Goal: Find specific page/section: Find specific page/section

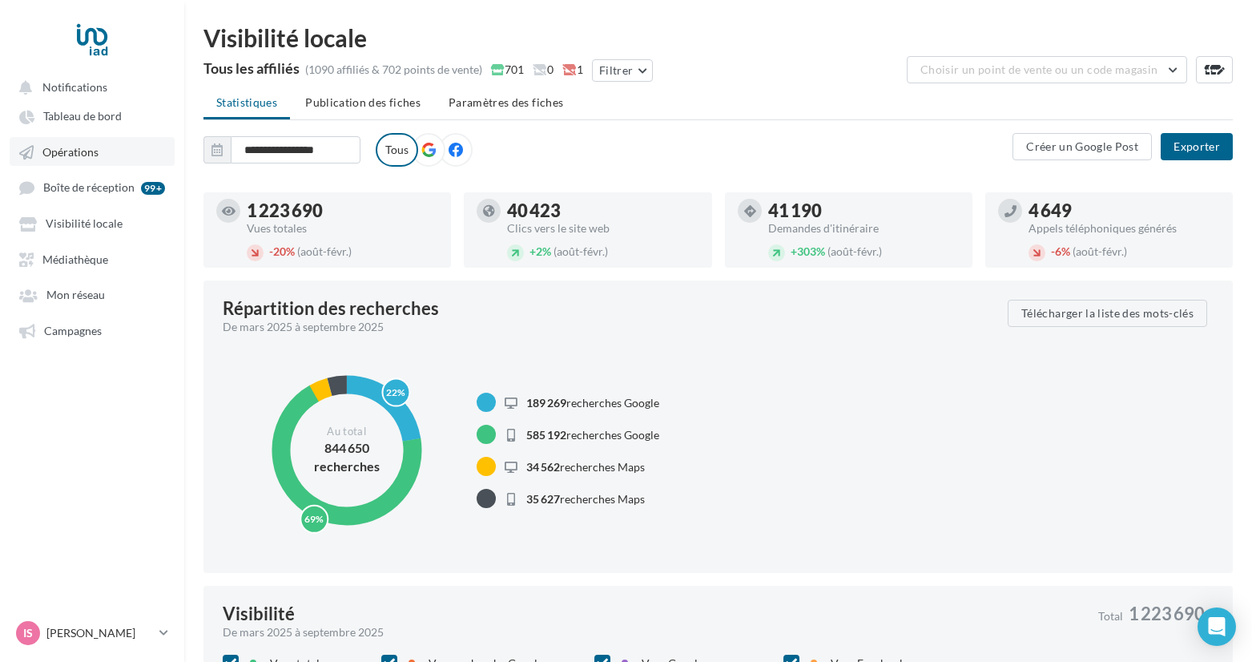
click at [91, 151] on span "Opérations" at bounding box center [70, 152] width 56 height 14
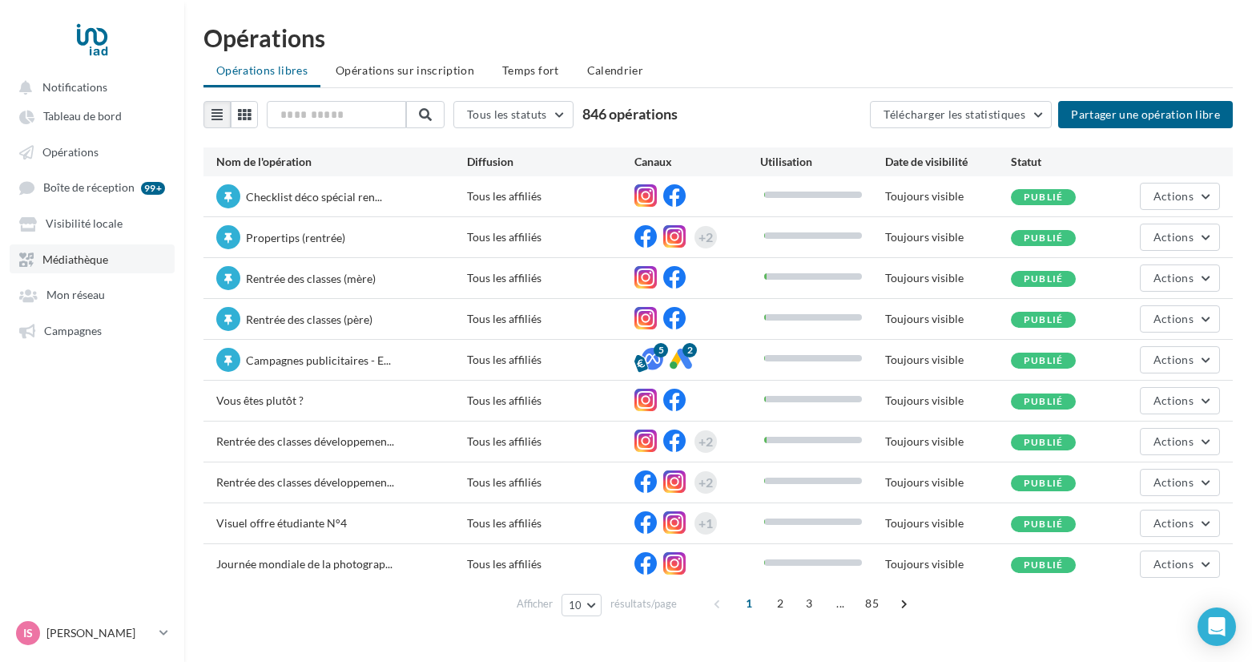
click at [74, 261] on span "Médiathèque" at bounding box center [75, 259] width 66 height 14
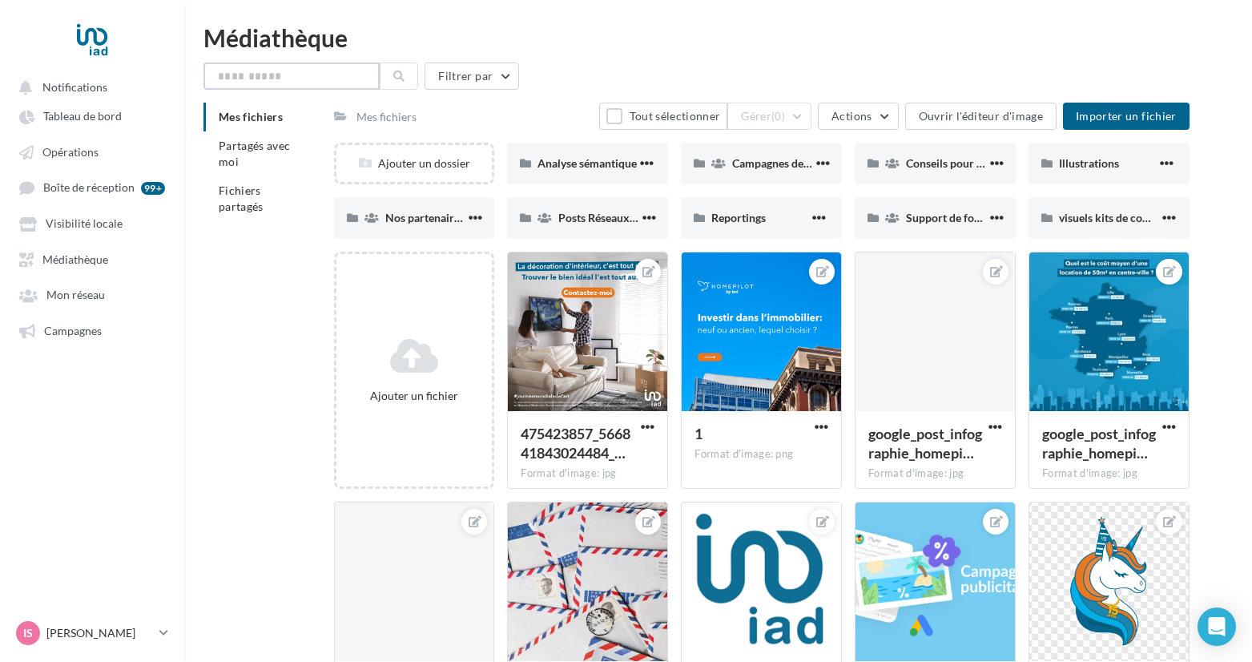
click at [314, 83] on input "text" at bounding box center [291, 75] width 176 height 27
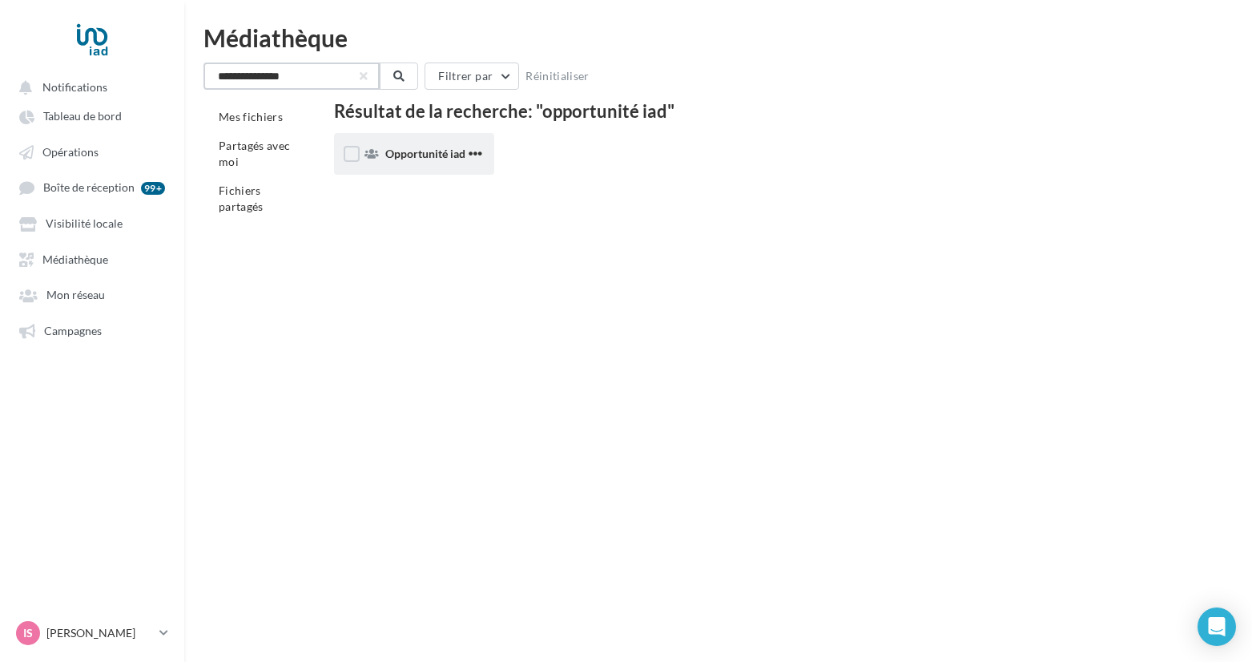
type input "**********"
click at [411, 142] on div "Opportunité iad" at bounding box center [414, 154] width 161 height 42
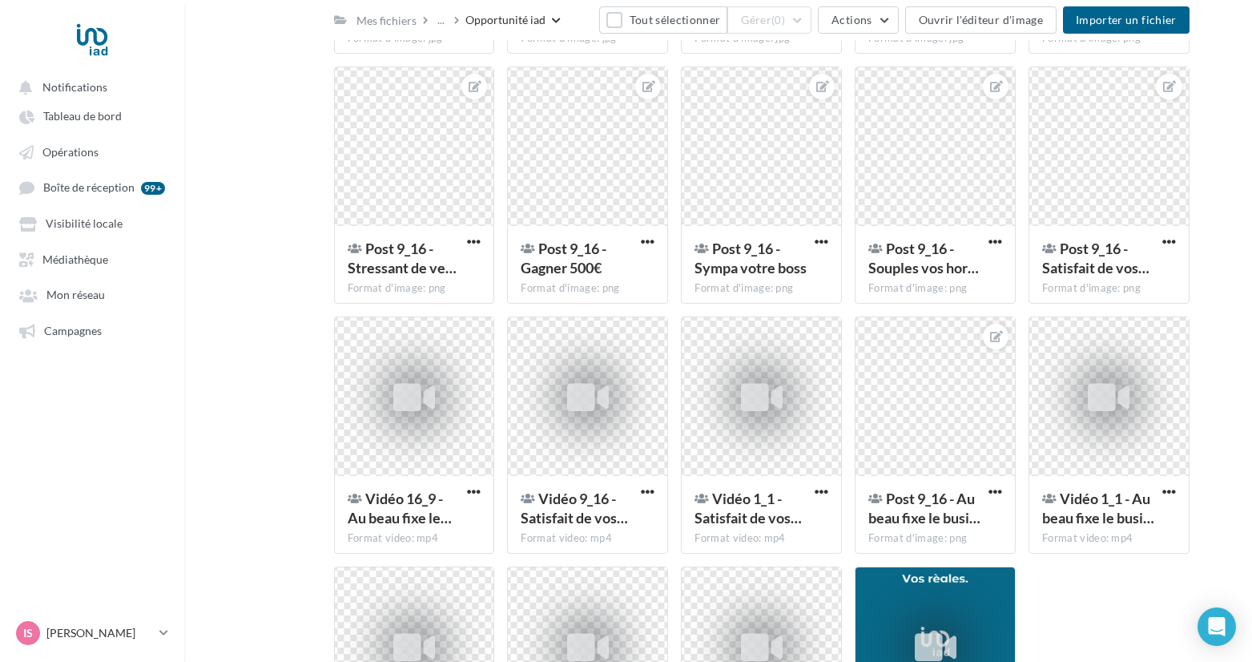
scroll to position [580, 0]
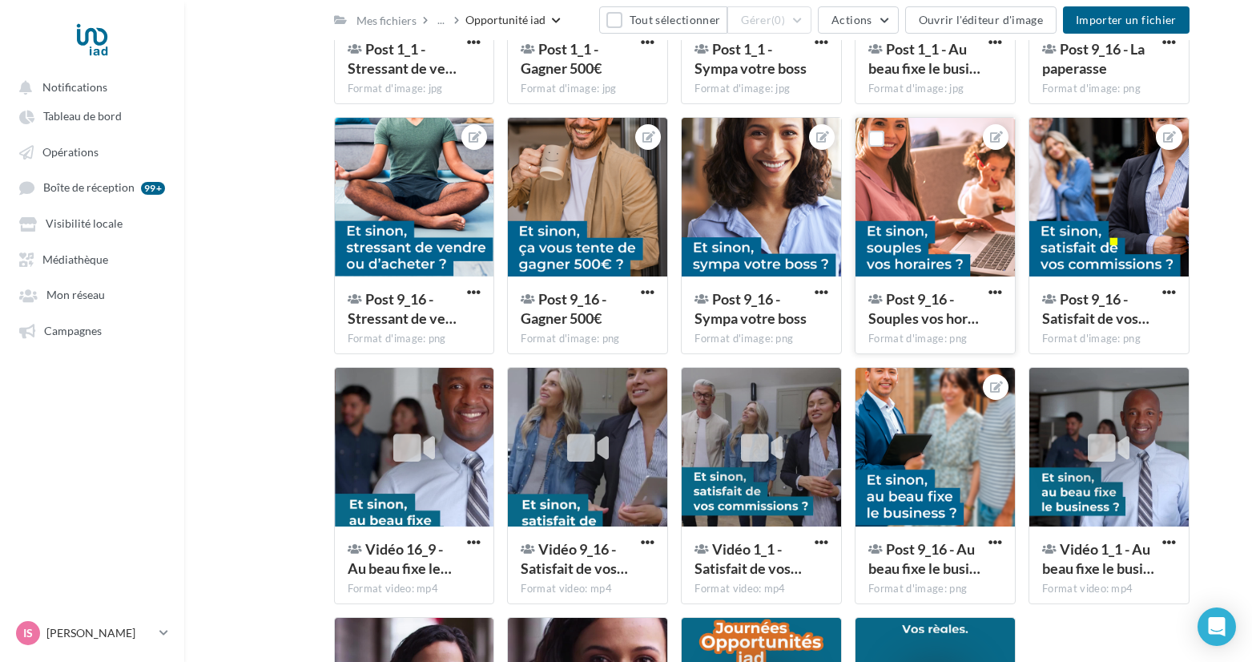
click at [944, 208] on div at bounding box center [935, 198] width 159 height 160
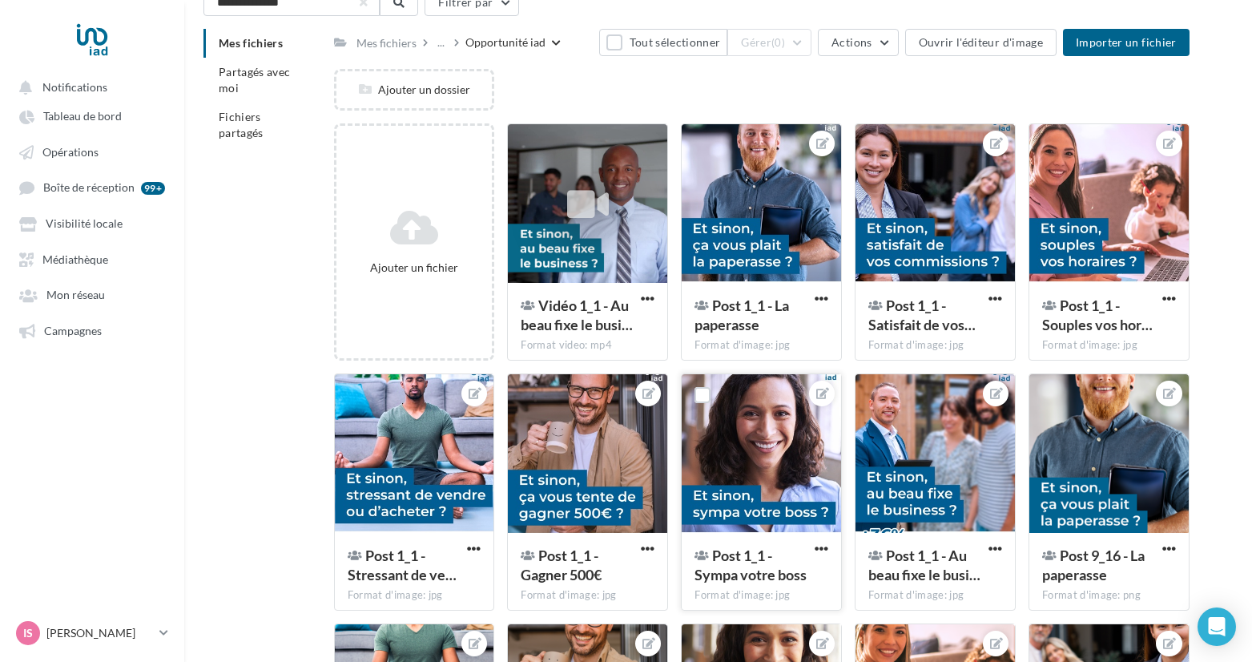
scroll to position [70, 0]
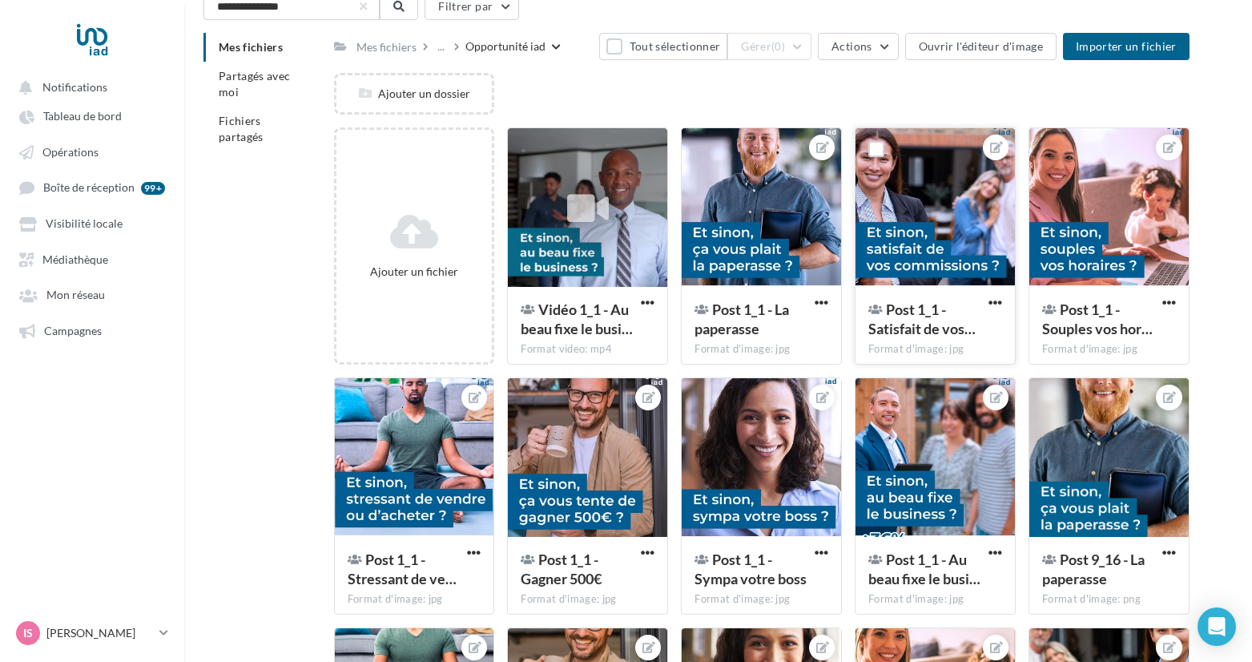
click at [909, 253] on div at bounding box center [935, 208] width 159 height 160
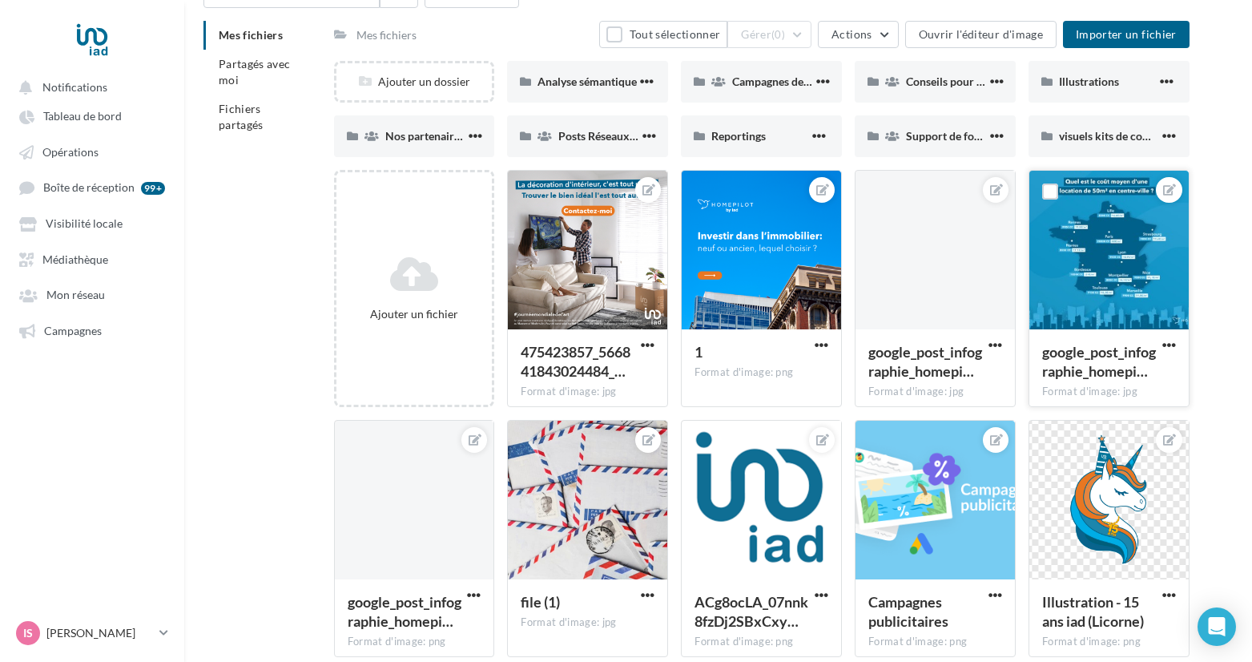
scroll to position [83, 0]
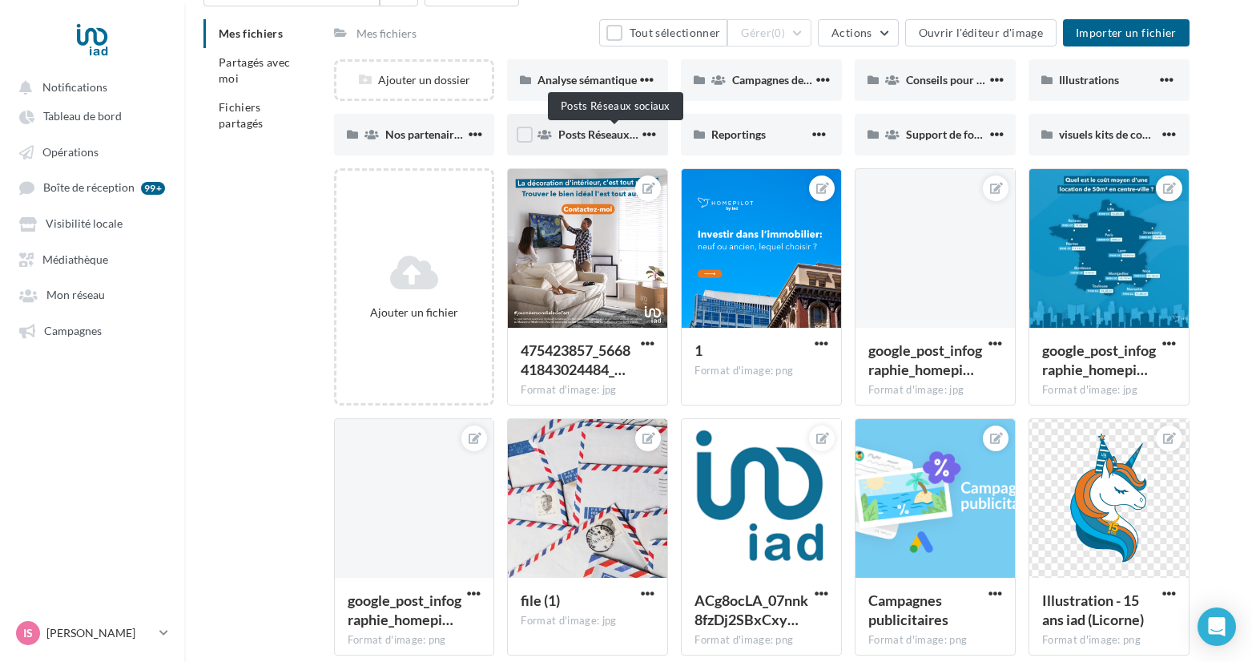
click at [598, 139] on span "Posts Réseaux sociaux" at bounding box center [614, 134] width 112 height 14
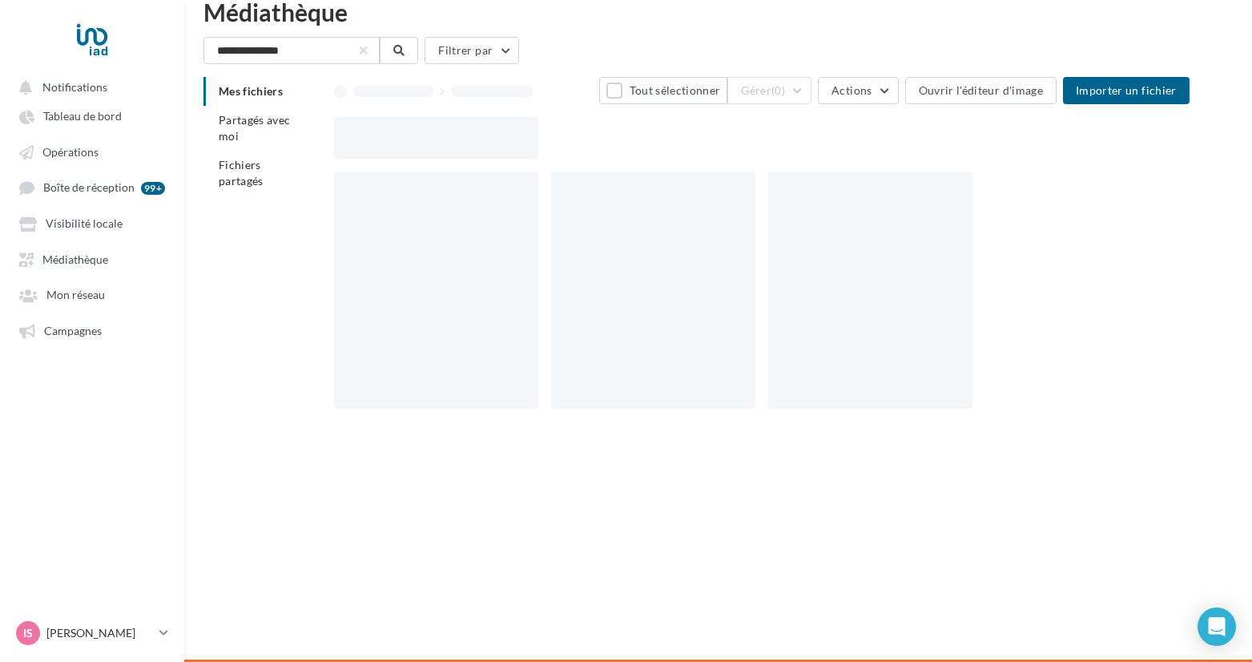
scroll to position [26, 0]
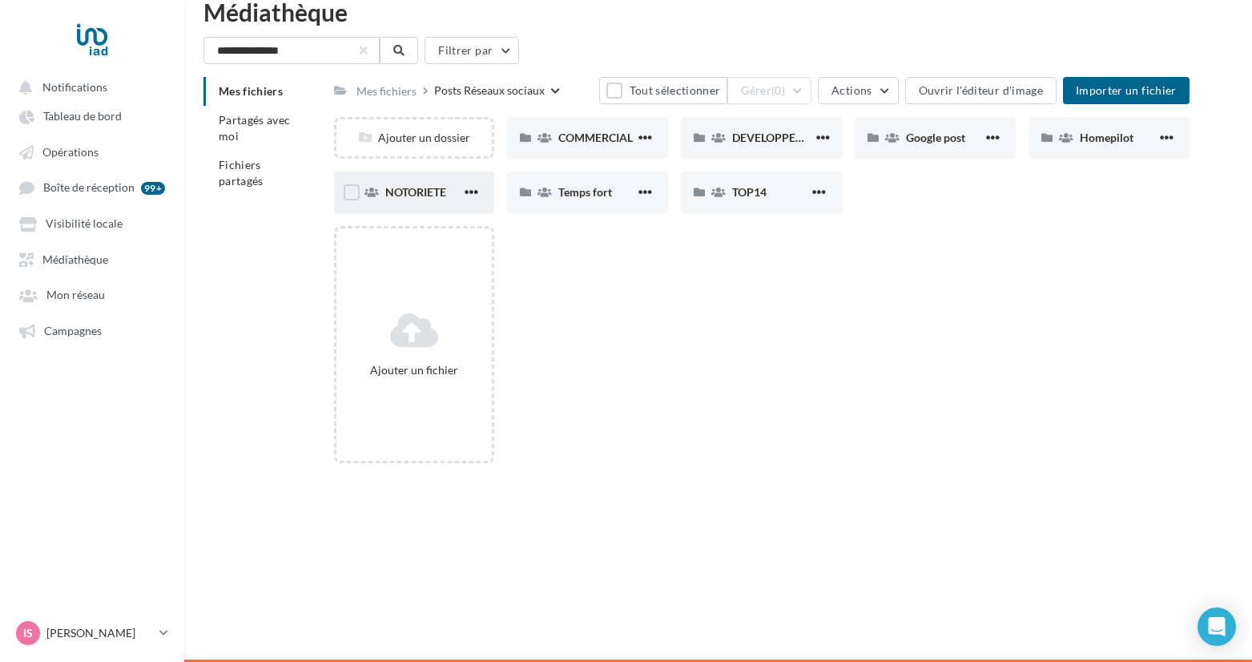
click at [424, 199] on div "NOTORIETE" at bounding box center [423, 192] width 77 height 16
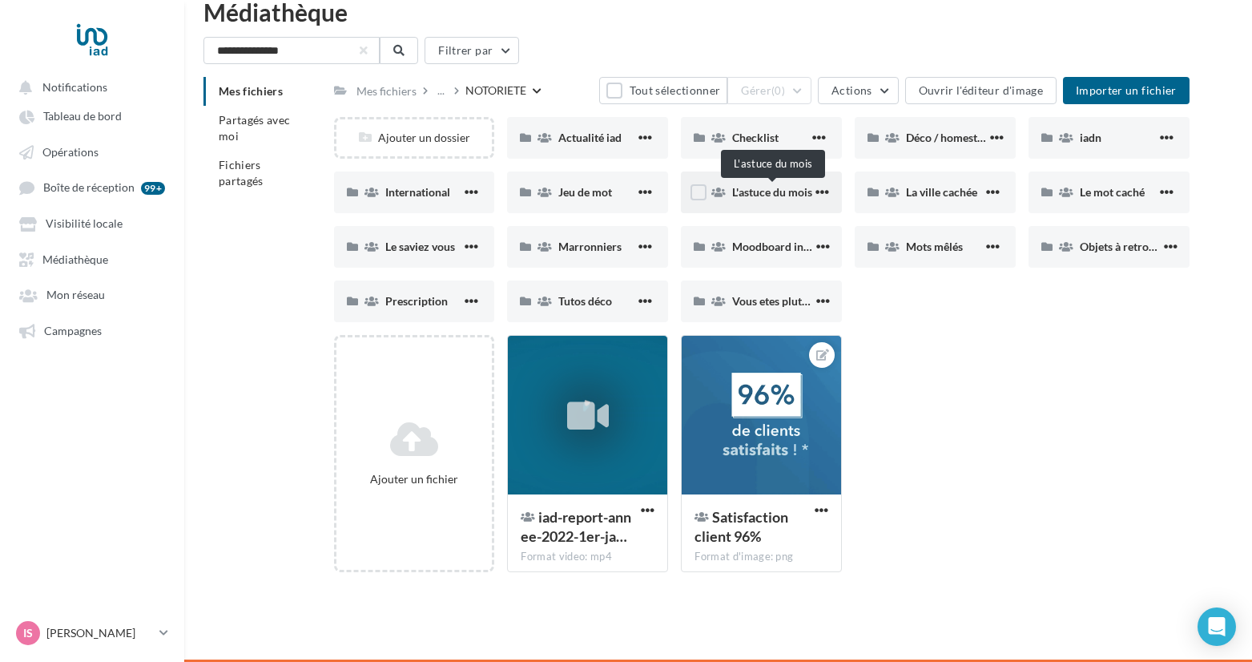
click at [757, 191] on span "L'astuce du mois" at bounding box center [772, 192] width 80 height 14
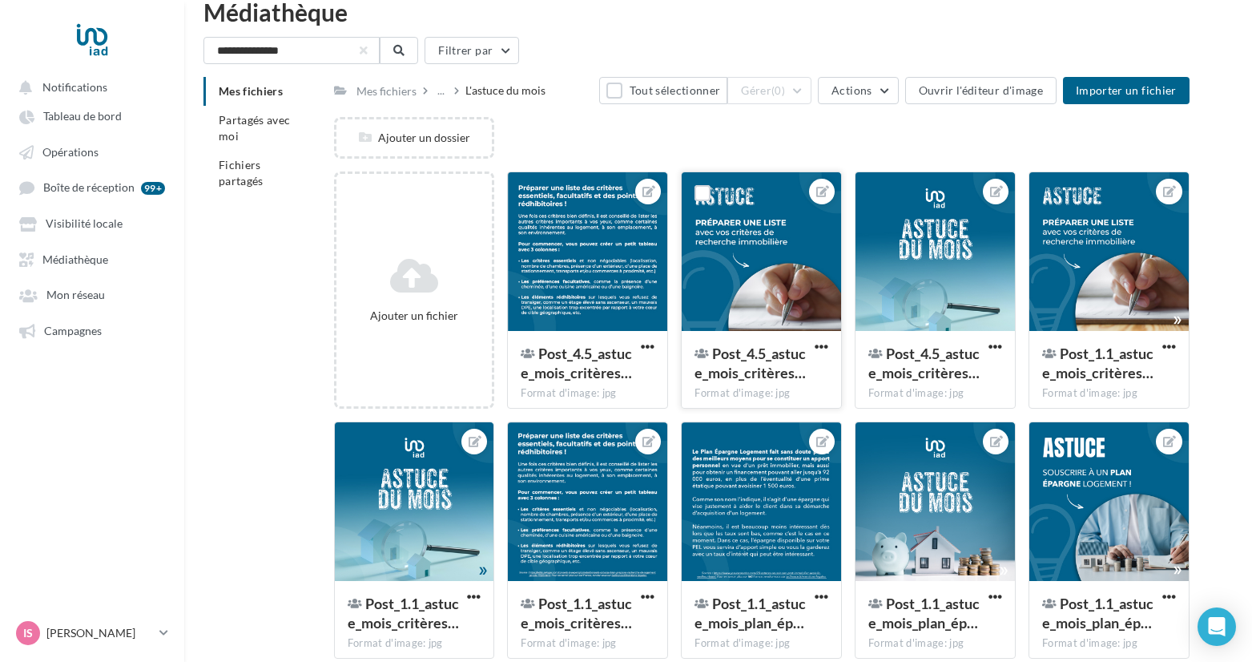
scroll to position [83, 0]
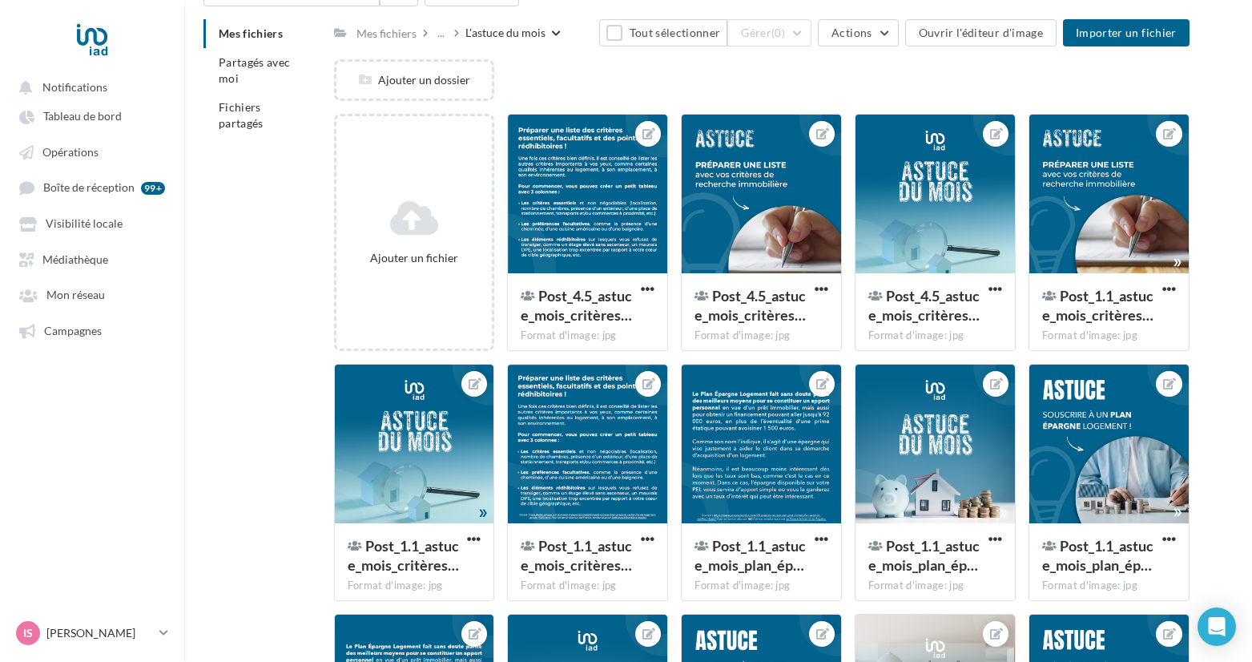
scroll to position [26, 0]
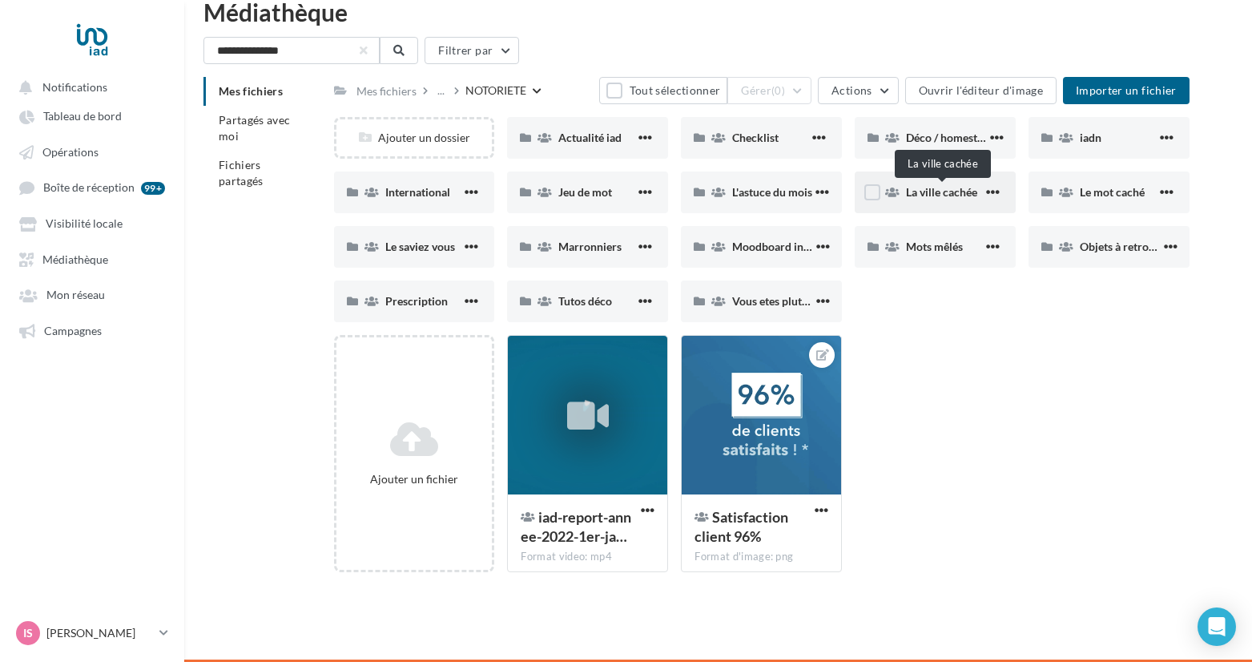
click at [938, 193] on span "La ville cachée" at bounding box center [941, 192] width 71 height 14
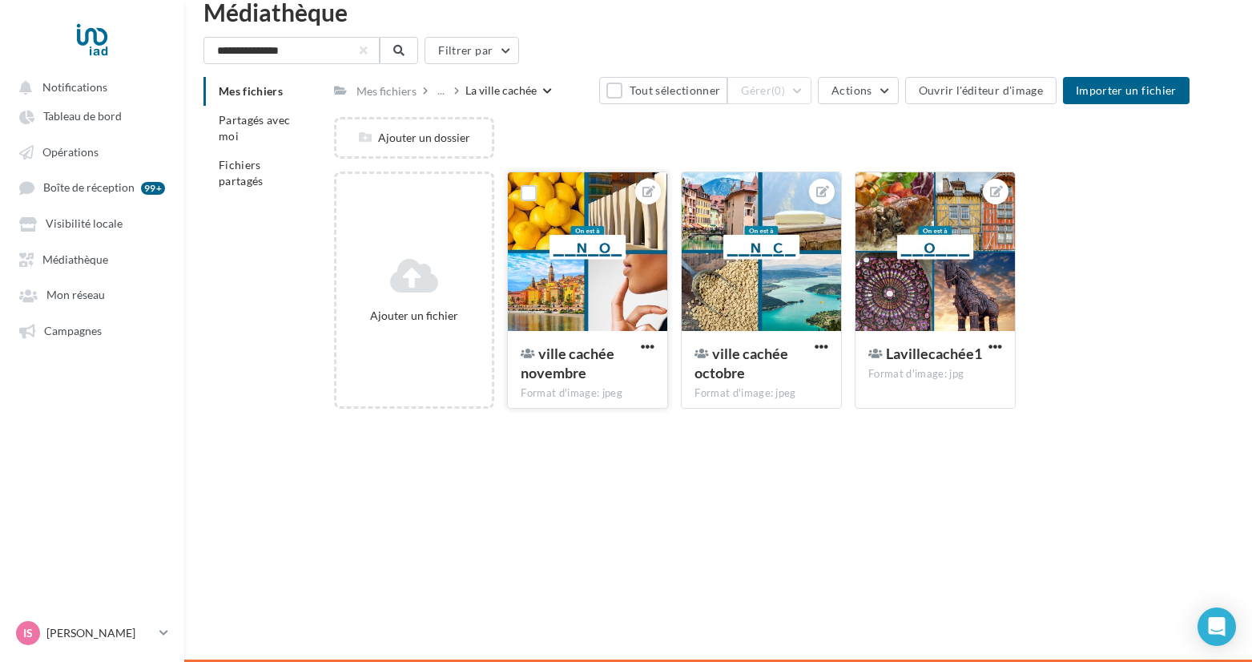
click at [580, 283] on div at bounding box center [587, 252] width 159 height 160
